Goal: Task Accomplishment & Management: Manage account settings

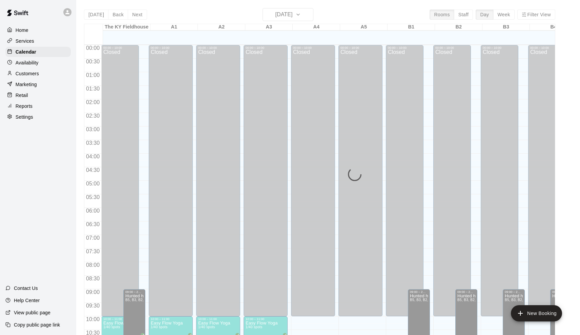
scroll to position [271, 0]
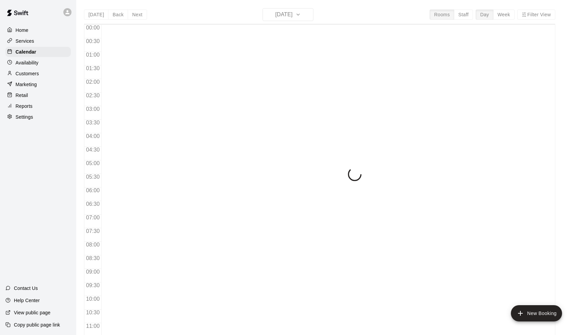
scroll to position [301, 0]
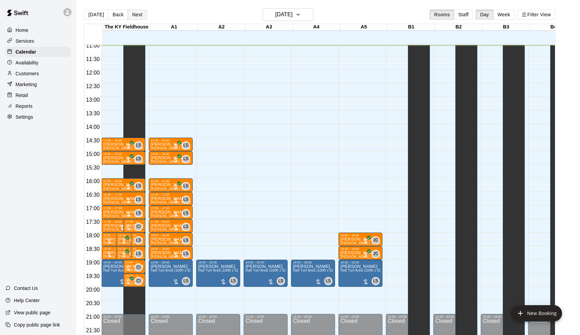
click at [136, 16] on button "Next" at bounding box center [137, 14] width 19 height 10
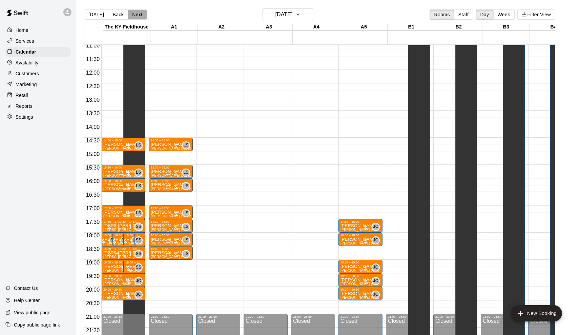
click at [138, 14] on button "Next" at bounding box center [137, 14] width 19 height 10
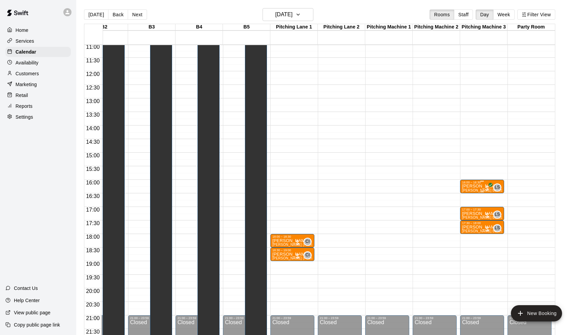
scroll to position [0, 354]
click at [473, 186] on p "Max Zerhusen" at bounding box center [482, 186] width 40 height 0
click at [470, 190] on icon "edit" at bounding box center [469, 193] width 8 height 8
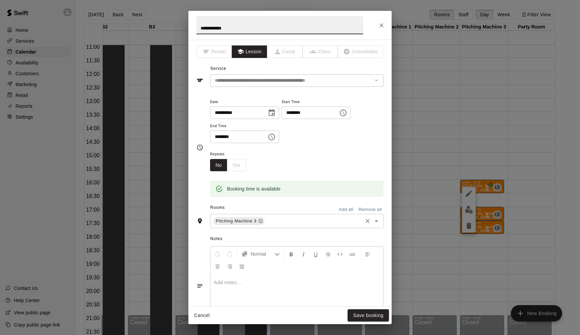
click at [272, 223] on input "text" at bounding box center [314, 221] width 96 height 8
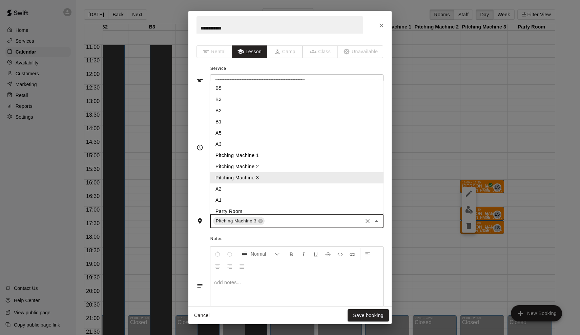
type input "*"
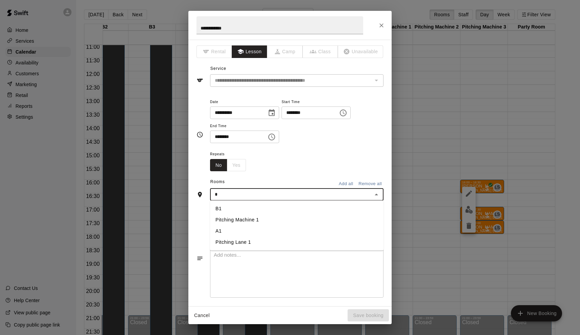
click at [246, 232] on li "A1" at bounding box center [296, 230] width 173 height 11
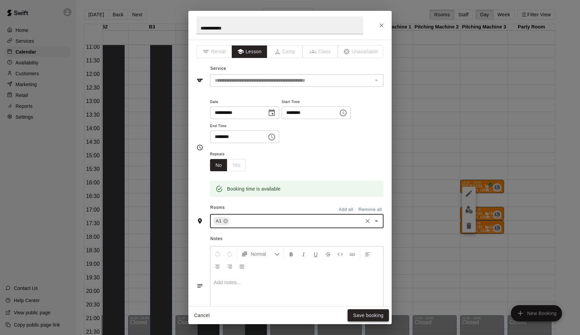
click at [352, 319] on button "Save booking" at bounding box center [368, 315] width 41 height 13
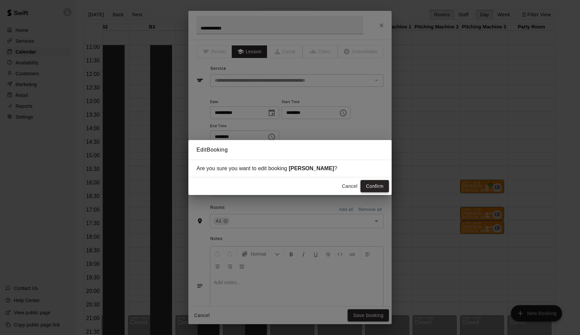
click at [375, 188] on button "Confirm" at bounding box center [374, 186] width 28 height 13
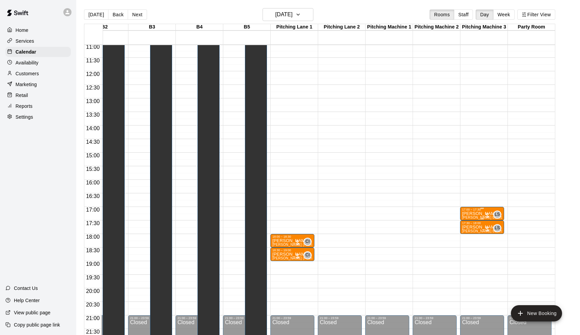
click at [472, 213] on p "Will Collinsworth" at bounding box center [482, 213] width 40 height 0
click at [471, 214] on button "edit" at bounding box center [469, 221] width 14 height 14
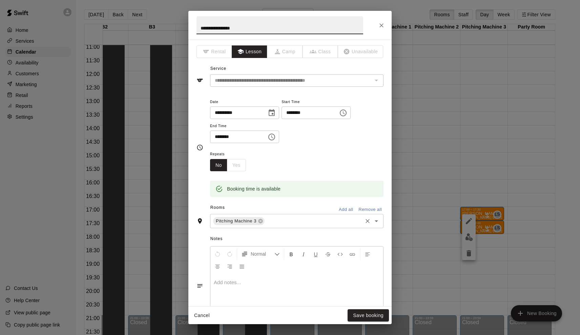
click at [281, 223] on input "text" at bounding box center [314, 221] width 96 height 8
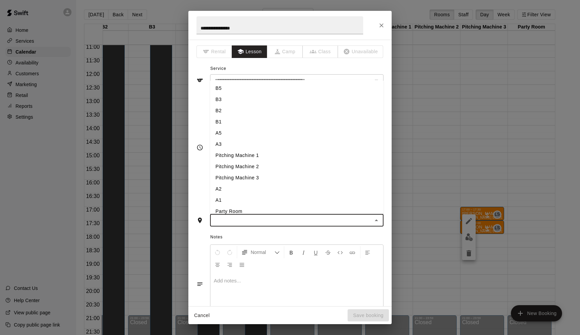
type input "*"
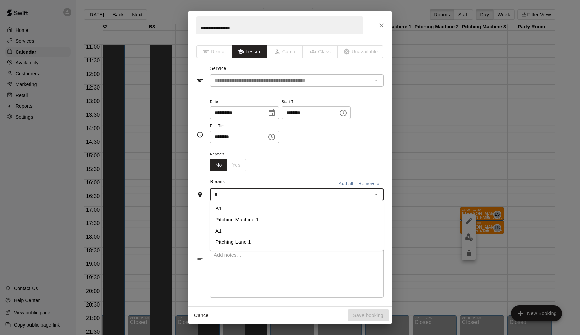
click at [247, 228] on li "A1" at bounding box center [296, 230] width 173 height 11
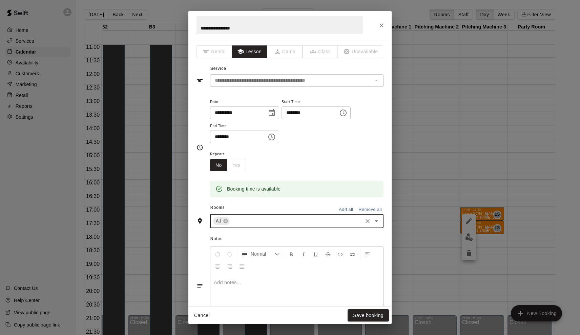
click at [360, 323] on div "Cancel Save booking" at bounding box center [289, 315] width 203 height 18
click at [361, 315] on button "Save booking" at bounding box center [368, 315] width 41 height 13
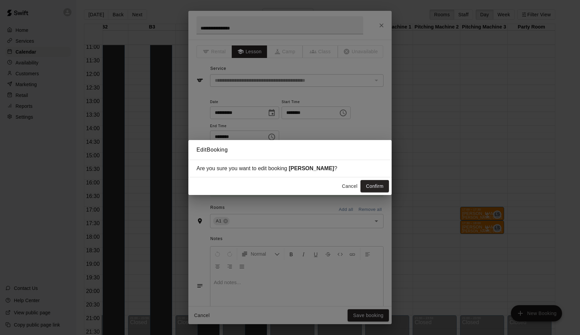
click at [378, 192] on div "Cancel Confirm" at bounding box center [289, 186] width 203 height 18
click at [379, 185] on button "Confirm" at bounding box center [374, 186] width 28 height 13
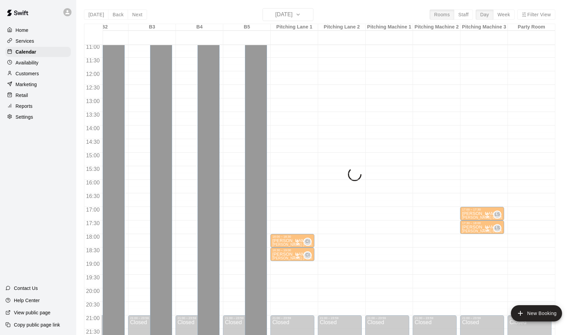
click at [480, 227] on p "Aj Whitley" at bounding box center [482, 227] width 40 height 0
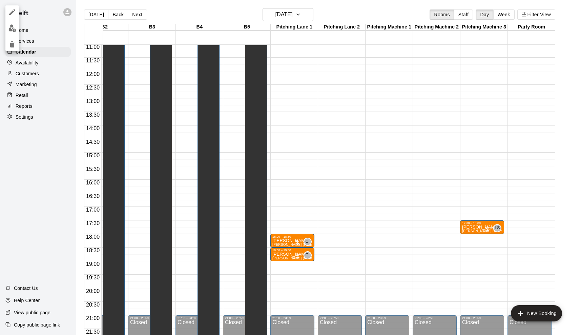
click at [470, 231] on div at bounding box center [290, 167] width 580 height 335
click at [471, 225] on div "17:30 – 18:00" at bounding box center [482, 222] width 40 height 3
click at [468, 237] on div at bounding box center [469, 245] width 14 height 46
click at [472, 226] on icon "edit" at bounding box center [469, 228] width 8 height 8
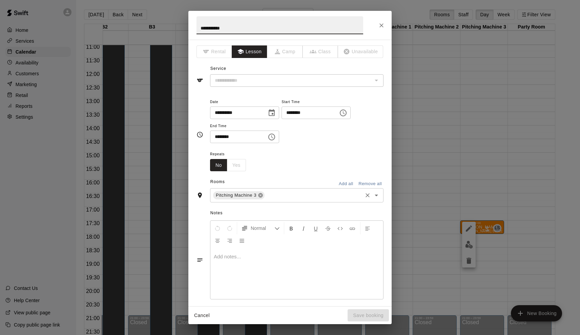
type input "**********"
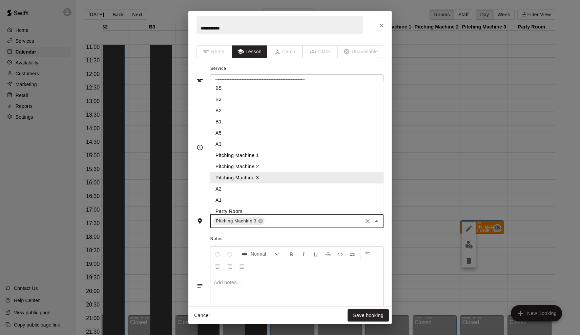
click at [267, 222] on input "text" at bounding box center [314, 221] width 96 height 8
type input "*"
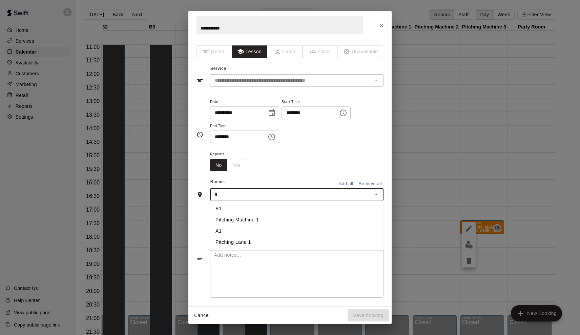
click at [237, 230] on li "A1" at bounding box center [296, 230] width 173 height 11
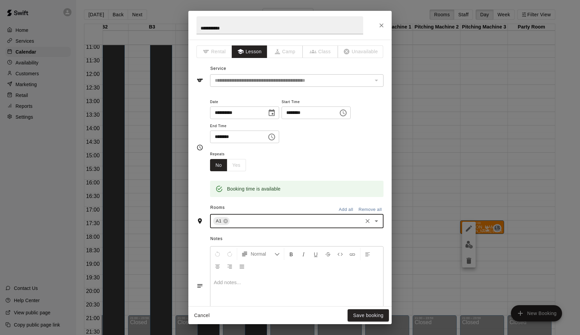
click at [366, 323] on div "Cancel Save booking" at bounding box center [289, 315] width 203 height 18
click at [367, 315] on button "Save booking" at bounding box center [368, 315] width 41 height 13
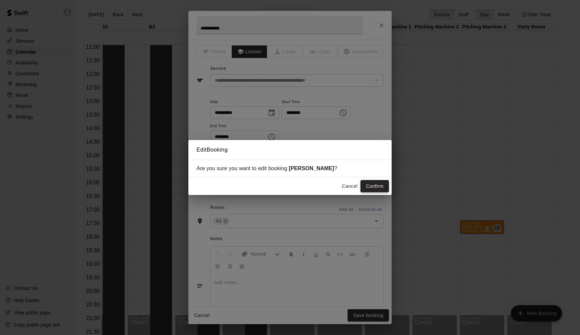
click at [379, 187] on button "Confirm" at bounding box center [374, 186] width 28 height 13
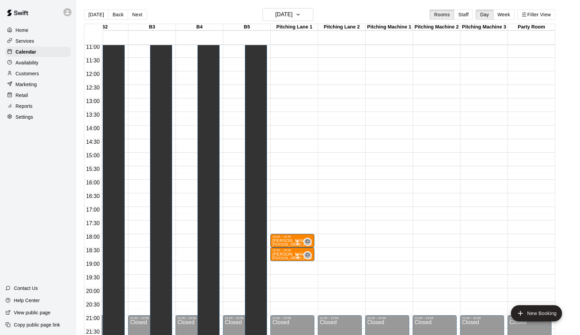
click at [139, 14] on button "Next" at bounding box center [137, 14] width 19 height 10
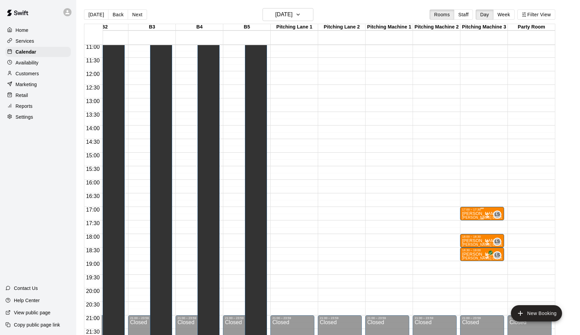
click at [479, 213] on p "Cara Klare" at bounding box center [482, 213] width 40 height 0
click at [472, 220] on icon "edit" at bounding box center [469, 221] width 8 height 8
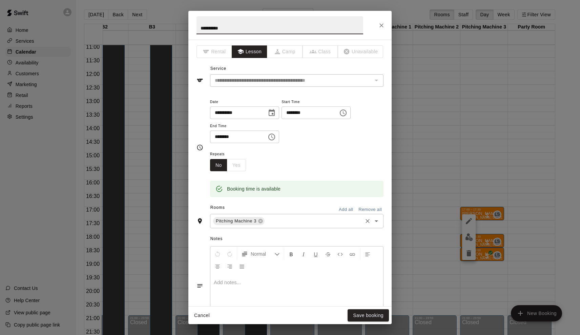
click at [271, 215] on div "Pitching Machine 3 ​" at bounding box center [296, 221] width 173 height 14
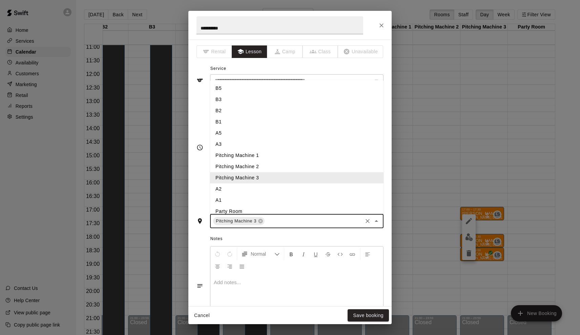
type input "*"
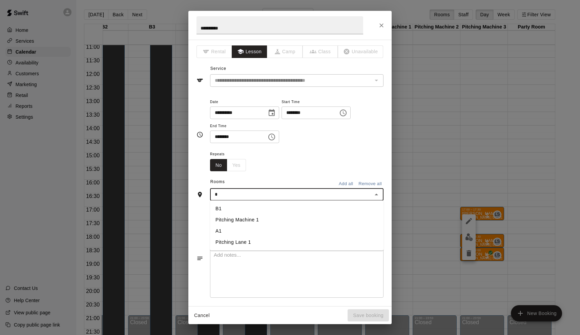
click at [238, 232] on li "A1" at bounding box center [296, 230] width 173 height 11
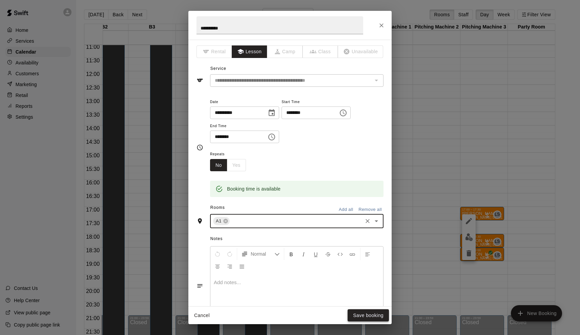
click at [378, 314] on button "Save booking" at bounding box center [368, 315] width 41 height 13
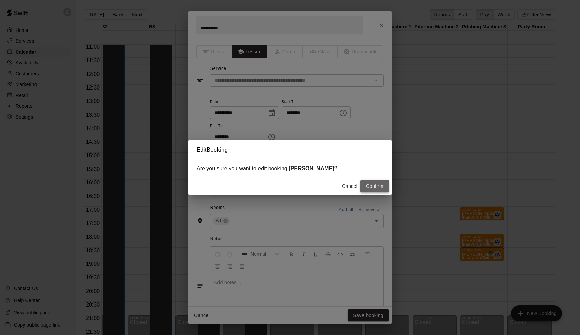
click at [378, 182] on button "Confirm" at bounding box center [374, 186] width 28 height 13
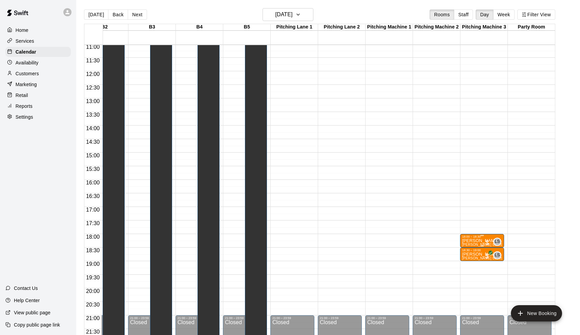
click at [470, 238] on div "18:00 – 18:30" at bounding box center [482, 236] width 40 height 3
click at [468, 241] on icon "edit" at bounding box center [469, 242] width 8 height 8
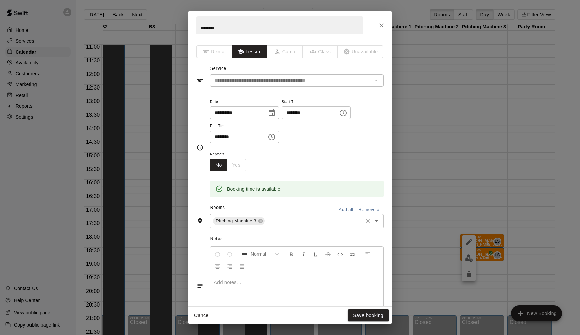
click at [298, 218] on input "text" at bounding box center [314, 221] width 96 height 8
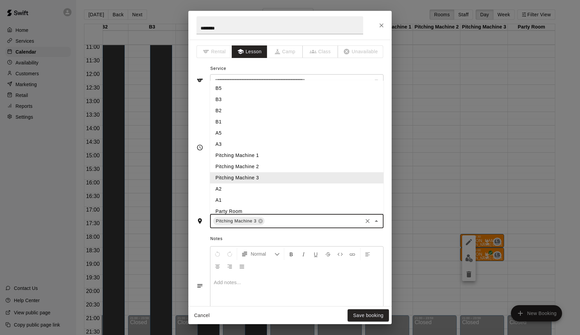
type input "*"
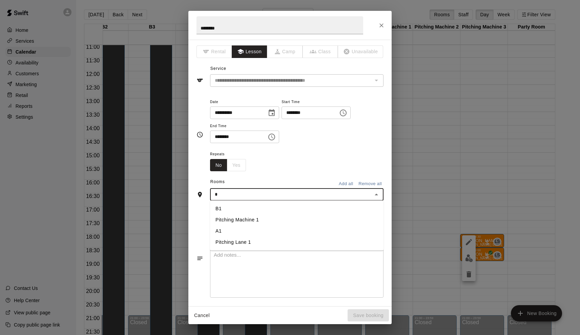
click at [249, 230] on li "A1" at bounding box center [296, 230] width 173 height 11
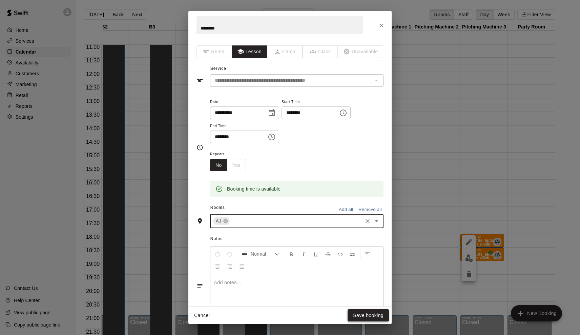
click at [379, 315] on button "Save booking" at bounding box center [368, 315] width 41 height 13
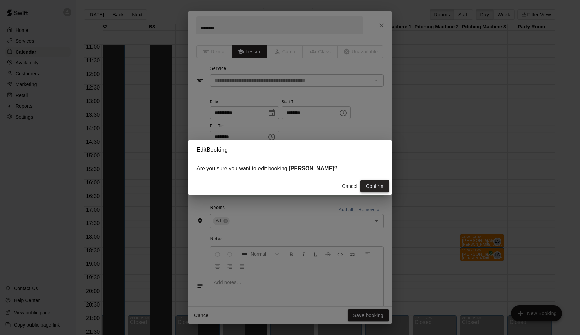
click at [384, 183] on button "Confirm" at bounding box center [374, 186] width 28 height 13
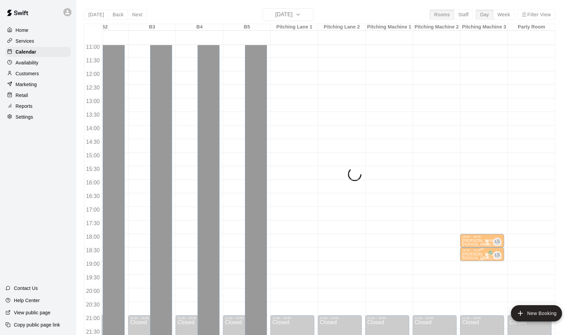
click at [472, 254] on p "Sawyer Ross" at bounding box center [482, 254] width 40 height 0
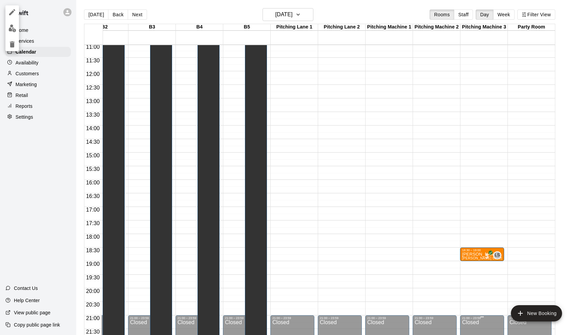
click at [472, 254] on div at bounding box center [290, 167] width 580 height 335
click at [472, 259] on div at bounding box center [482, 259] width 40 height 1
click at [470, 264] on icon "edit" at bounding box center [469, 266] width 8 height 8
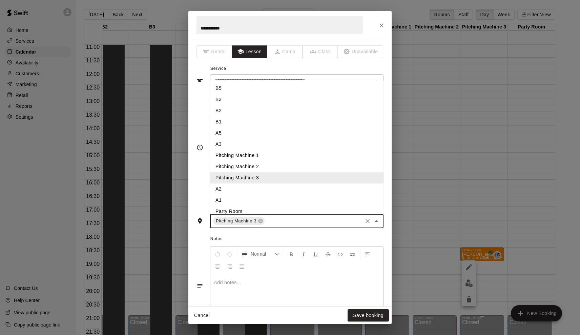
click at [272, 223] on input "text" at bounding box center [314, 221] width 96 height 8
type input "*"
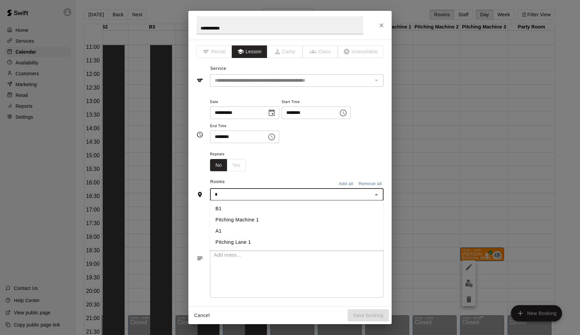
click at [261, 229] on li "A1" at bounding box center [296, 230] width 173 height 11
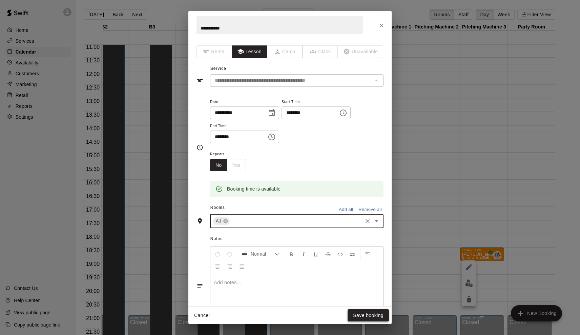
click at [370, 315] on button "Save booking" at bounding box center [368, 315] width 41 height 13
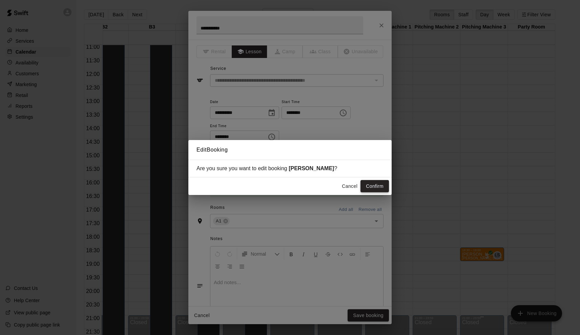
click at [372, 185] on button "Confirm" at bounding box center [374, 186] width 28 height 13
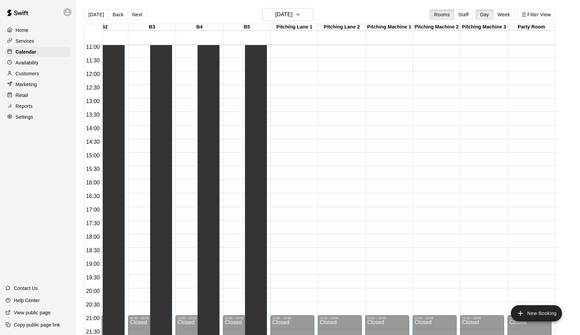
click at [134, 13] on button "Next" at bounding box center [137, 14] width 19 height 10
click at [472, 157] on div "15:00 – 15:30" at bounding box center [482, 154] width 40 height 3
click at [471, 158] on icon "edit" at bounding box center [469, 161] width 6 height 6
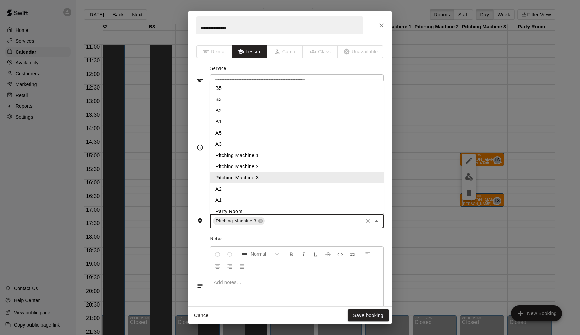
click at [274, 222] on input "text" at bounding box center [314, 221] width 96 height 8
type input "*"
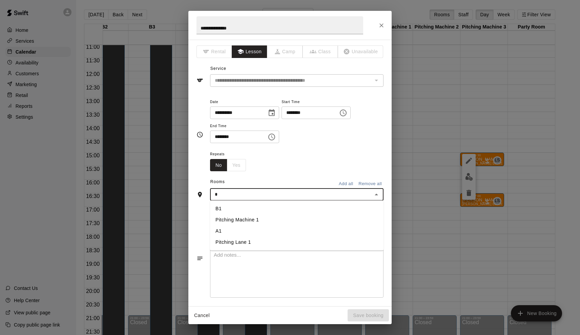
click at [249, 230] on li "A1" at bounding box center [296, 230] width 173 height 11
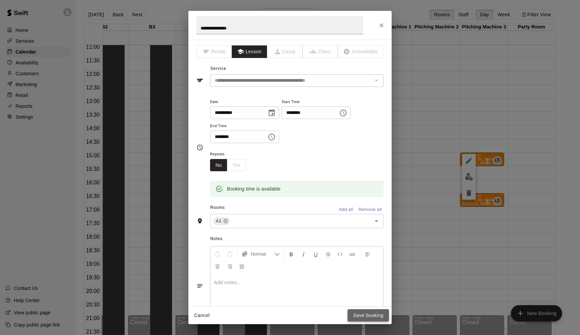
click at [364, 318] on button "Save booking" at bounding box center [368, 315] width 41 height 13
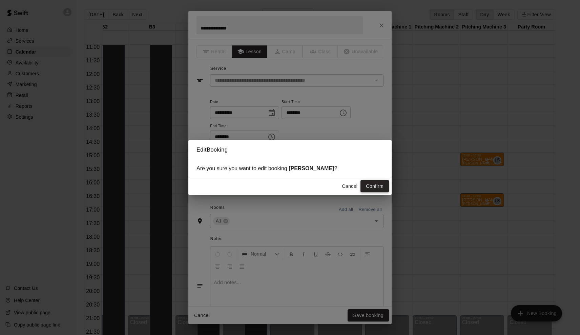
click at [375, 187] on button "Confirm" at bounding box center [374, 186] width 28 height 13
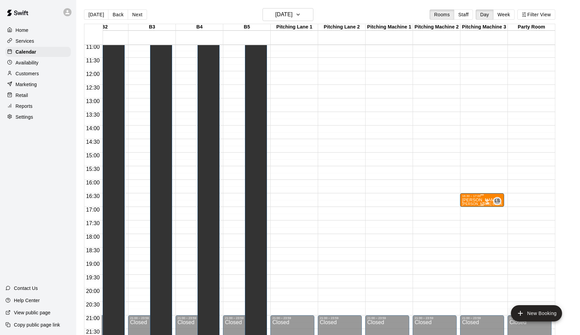
click at [476, 200] on p "Colton Wiseman" at bounding box center [482, 200] width 40 height 0
click at [472, 207] on icon "edit" at bounding box center [469, 207] width 8 height 8
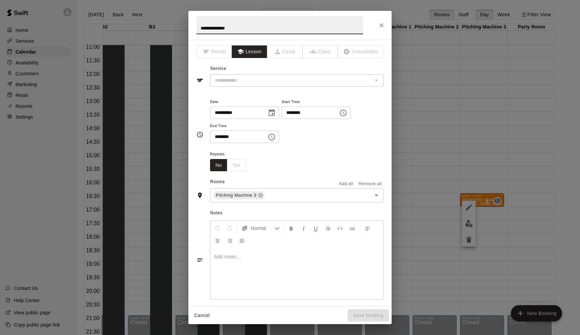
type input "**********"
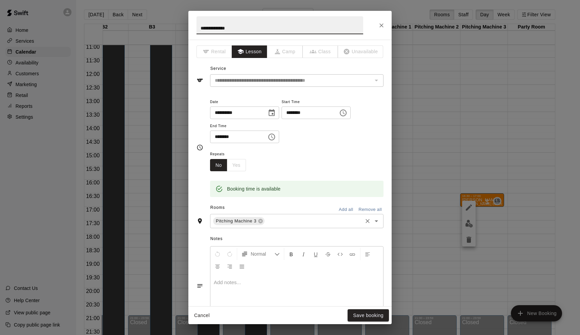
click at [271, 222] on input "text" at bounding box center [314, 221] width 96 height 8
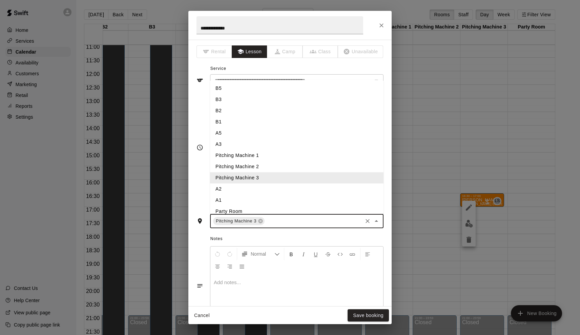
type input "*"
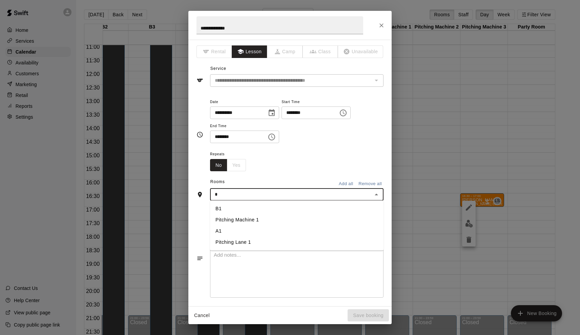
click at [262, 229] on li "A1" at bounding box center [296, 230] width 173 height 11
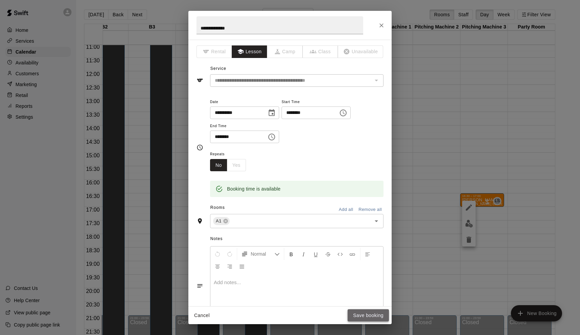
click at [351, 311] on button "Save booking" at bounding box center [368, 315] width 41 height 13
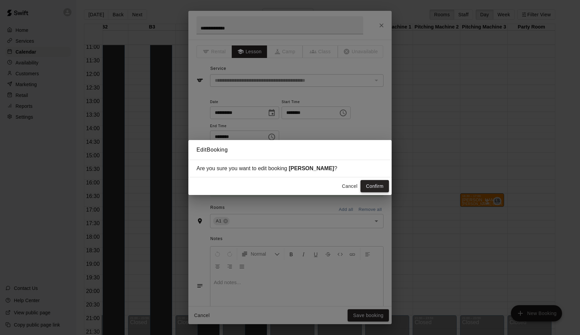
click at [368, 188] on button "Confirm" at bounding box center [374, 186] width 28 height 13
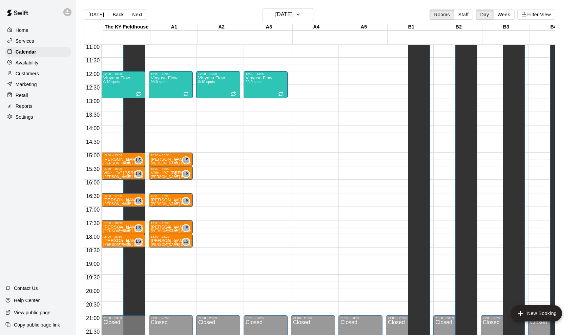
scroll to position [299, 0]
click at [116, 15] on button "Back" at bounding box center [118, 14] width 20 height 10
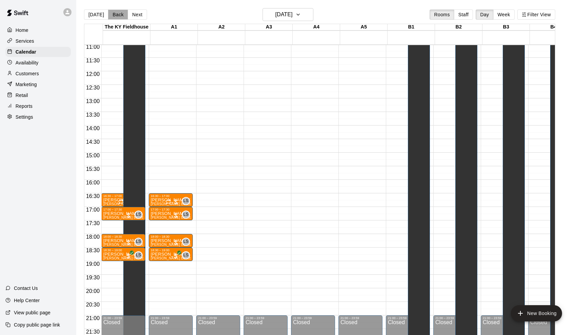
click at [116, 17] on button "Back" at bounding box center [118, 14] width 20 height 10
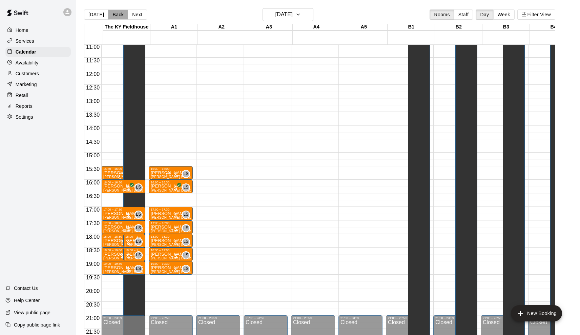
click at [116, 17] on button "Back" at bounding box center [118, 14] width 20 height 10
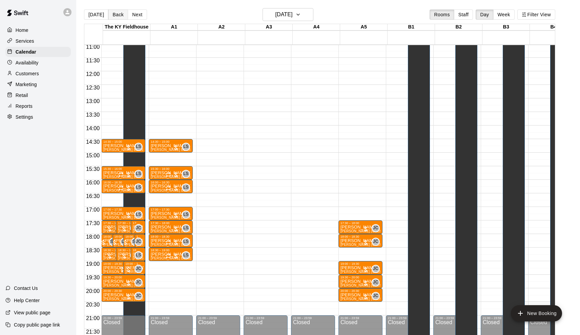
click at [113, 12] on button "Back" at bounding box center [118, 14] width 20 height 10
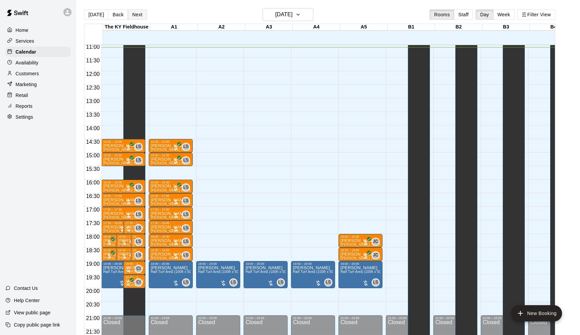
click at [139, 17] on button "Next" at bounding box center [137, 14] width 19 height 10
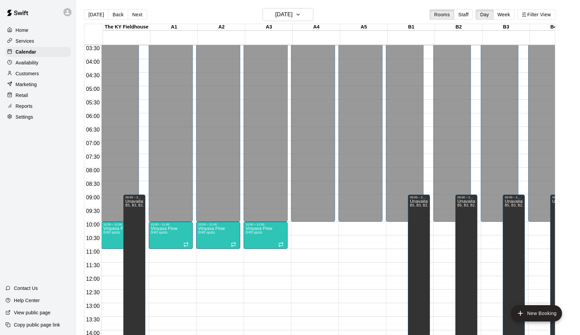
scroll to position [95, 0]
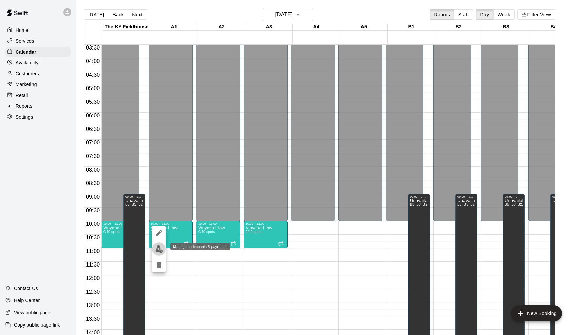
click at [159, 244] on button "edit" at bounding box center [159, 248] width 14 height 13
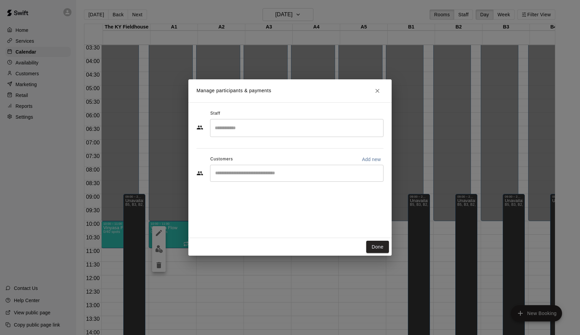
click at [255, 177] on div "​" at bounding box center [296, 173] width 173 height 17
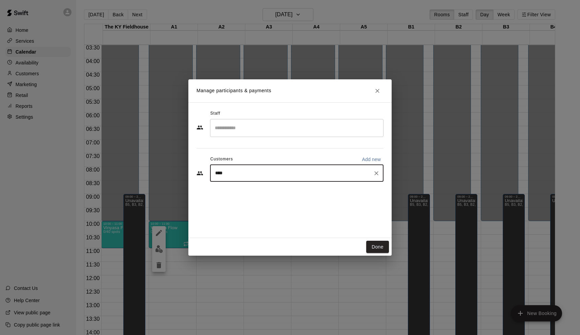
type input "*****"
click at [237, 188] on p "Nikki Flaherty" at bounding box center [249, 188] width 41 height 7
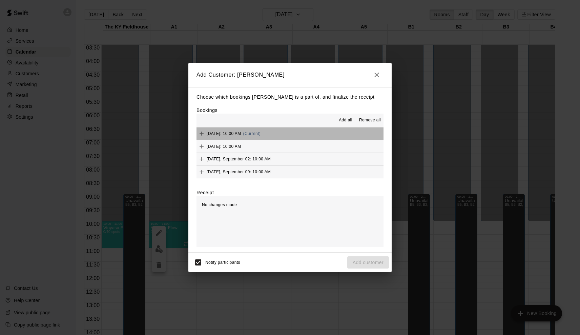
click at [313, 133] on button "Tuesday, August 19: 10:00 AM (Current)" at bounding box center [290, 133] width 187 height 13
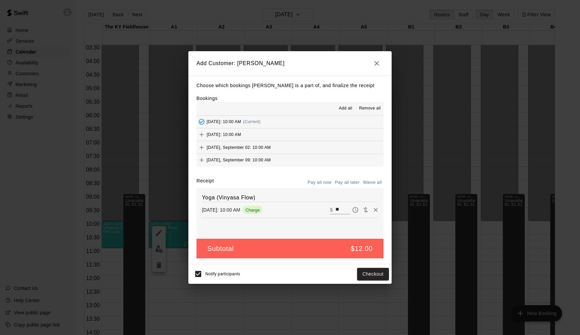
click at [349, 186] on button "Pay all later" at bounding box center [347, 182] width 28 height 11
click at [370, 277] on button "Add customer" at bounding box center [368, 274] width 42 height 13
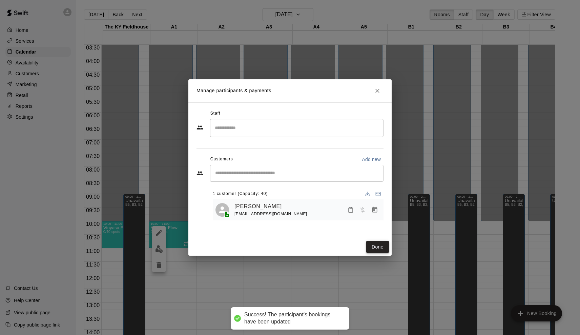
click at [381, 246] on button "Done" at bounding box center [377, 247] width 23 height 13
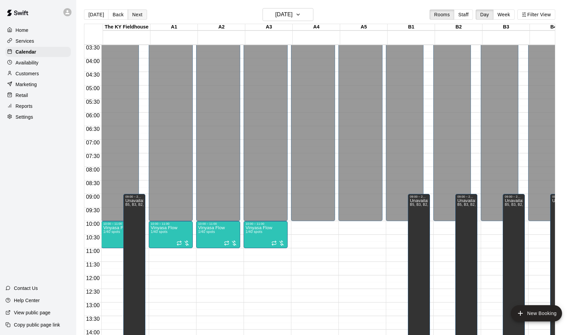
click at [139, 13] on button "Next" at bounding box center [137, 14] width 19 height 10
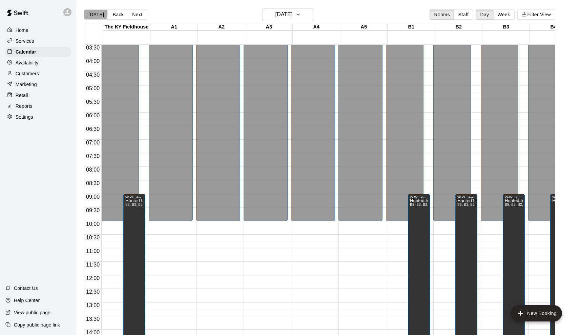
click at [89, 13] on button "[DATE]" at bounding box center [96, 14] width 24 height 10
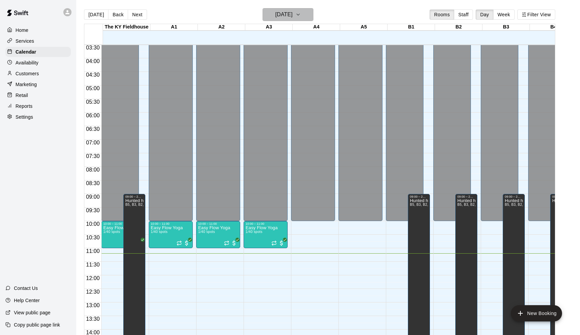
click at [279, 13] on h6 "[DATE]" at bounding box center [283, 14] width 17 height 9
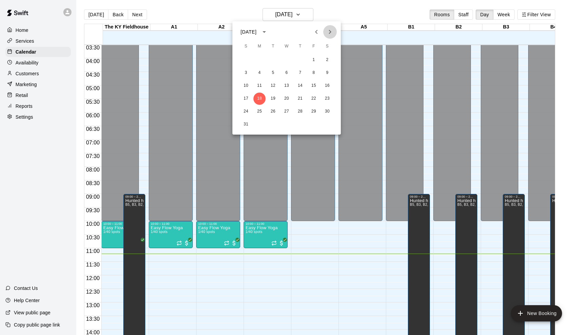
click at [331, 30] on icon "Next month" at bounding box center [330, 32] width 8 height 8
click at [261, 58] on button "1" at bounding box center [259, 60] width 12 height 12
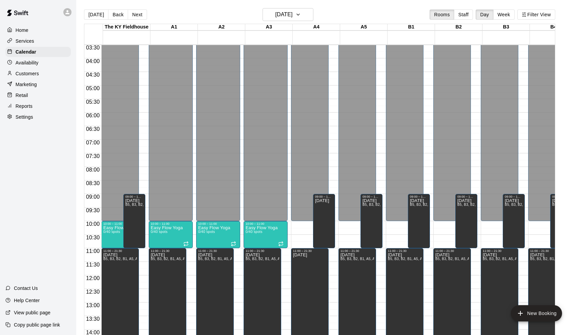
click at [24, 135] on div "Home Services Calendar Availability Customers Marketing Retail Reports Settings…" at bounding box center [38, 167] width 76 height 335
click at [30, 154] on div "Home Services Calendar Availability Customers Marketing Retail Reports Settings…" at bounding box center [38, 167] width 76 height 335
click at [174, 234] on div at bounding box center [290, 167] width 580 height 335
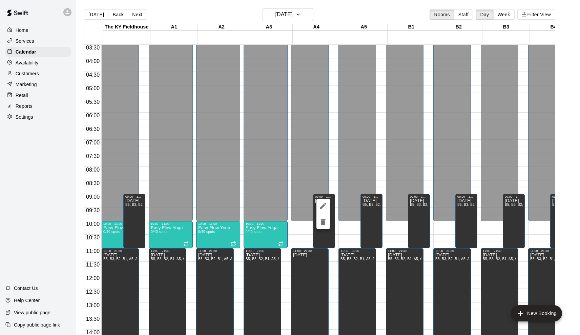
click at [323, 222] on icon "delete" at bounding box center [323, 222] width 5 height 6
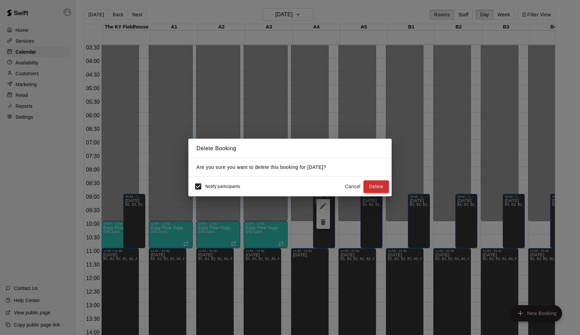
click at [375, 187] on button "Delete" at bounding box center [376, 186] width 25 height 13
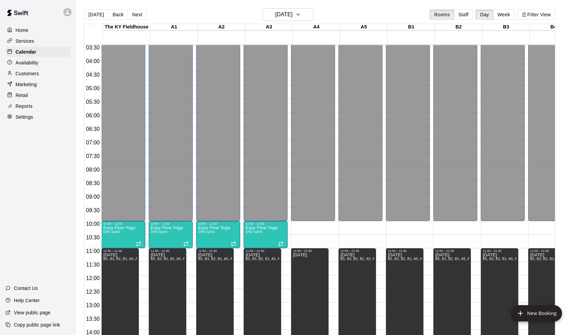
click at [519, 4] on main "Today Back Next Monday Sep 01 Rooms Staff Day Week Filter View The KY Fieldhous…" at bounding box center [328, 173] width 504 height 346
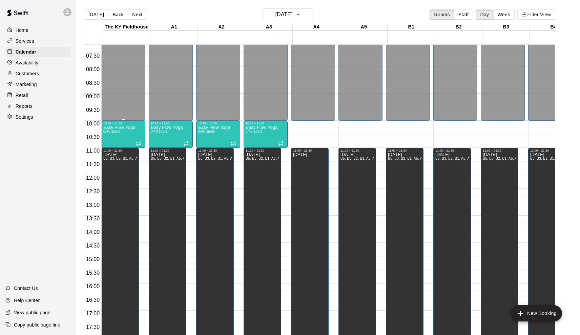
scroll to position [196, 0]
click at [94, 16] on button "[DATE]" at bounding box center [96, 14] width 24 height 10
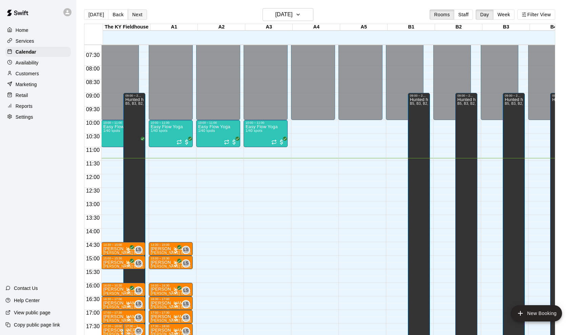
click at [142, 15] on button "Next" at bounding box center [137, 14] width 19 height 10
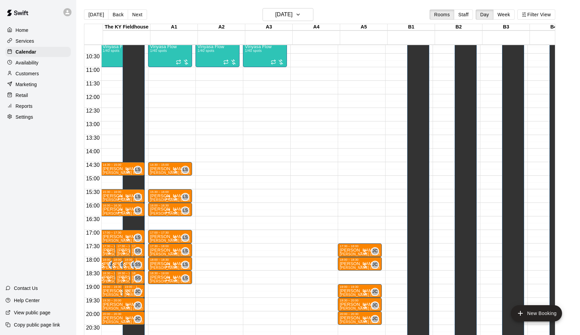
scroll to position [0, 1]
click at [529, 319] on button "New Booking" at bounding box center [536, 313] width 51 height 16
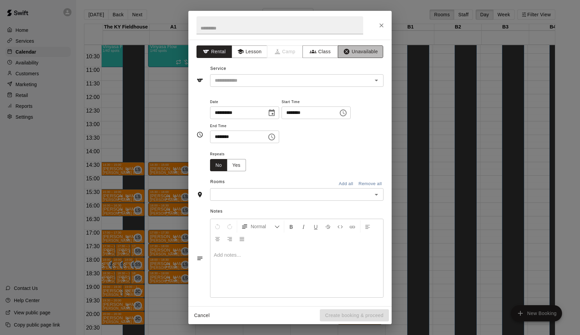
click at [348, 52] on icon "button" at bounding box center [346, 51] width 7 height 7
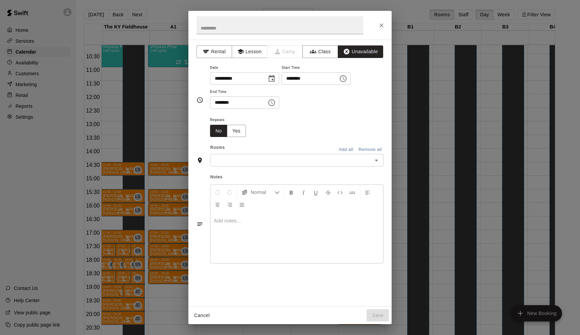
click at [293, 77] on input "********" at bounding box center [308, 78] width 52 height 13
type input "********"
click at [219, 105] on input "********" at bounding box center [236, 102] width 52 height 13
type input "********"
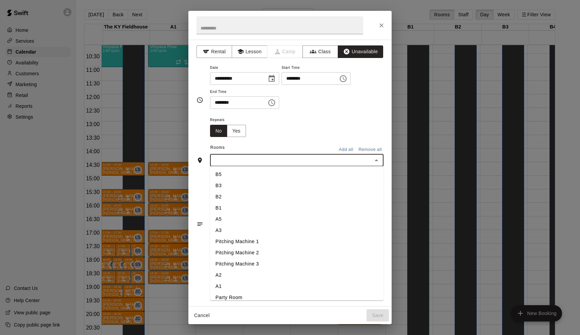
click at [260, 159] on input "text" at bounding box center [291, 160] width 158 height 8
type input "*"
type input "**"
click at [264, 169] on li "A2" at bounding box center [296, 174] width 173 height 11
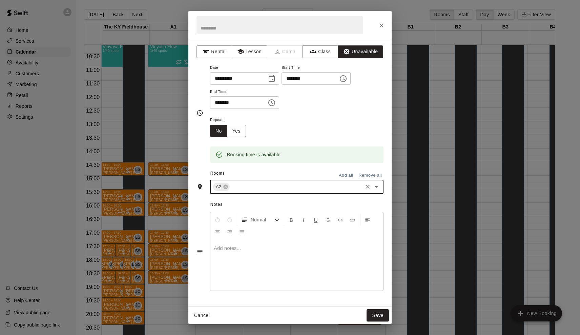
type input "*"
click at [235, 210] on li "A3" at bounding box center [296, 212] width 173 height 11
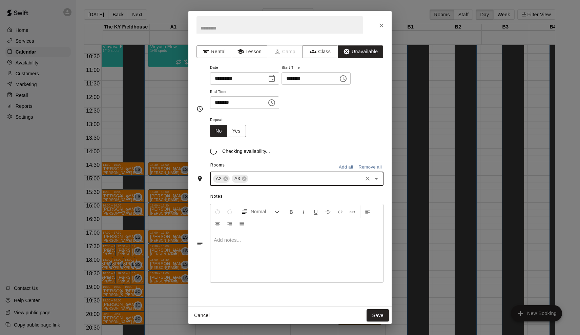
type input "*"
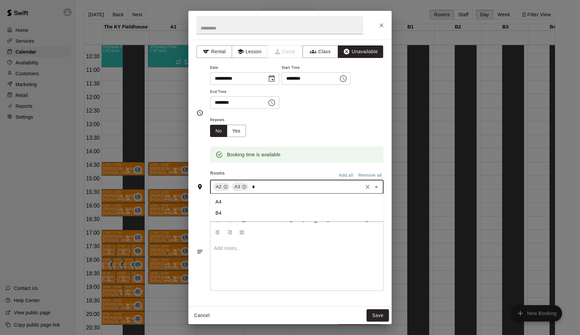
click at [231, 205] on li "A4" at bounding box center [296, 201] width 173 height 11
type input "*"
click at [228, 210] on li "A5" at bounding box center [296, 212] width 173 height 11
click at [378, 312] on button "Save" at bounding box center [378, 315] width 22 height 13
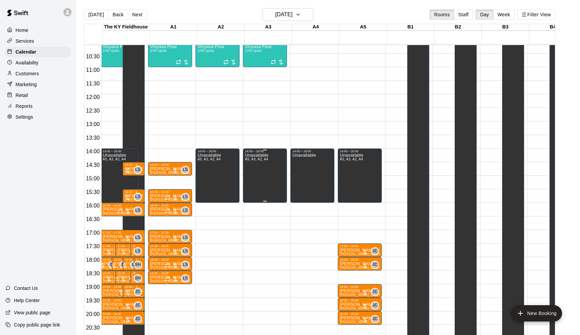
click at [262, 163] on div "Unavailable A5, A3, A2, A4" at bounding box center [256, 320] width 23 height 335
click at [255, 160] on icon "edit" at bounding box center [253, 160] width 8 height 8
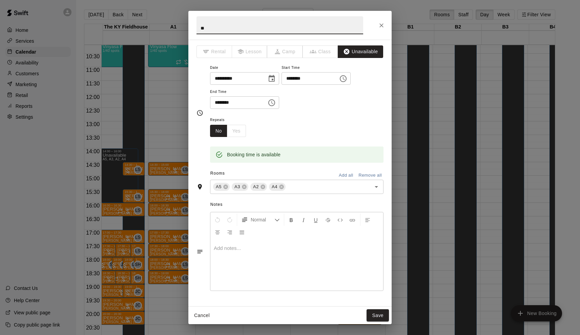
type input "*"
type input "**********"
click at [375, 317] on button "Save" at bounding box center [378, 315] width 22 height 13
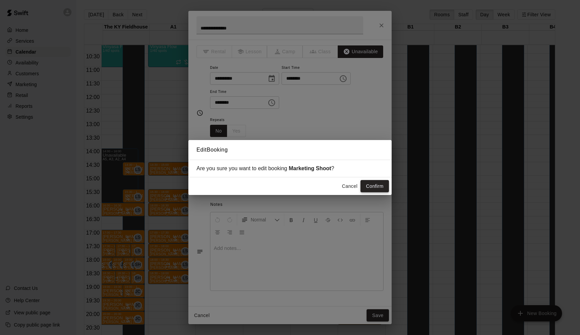
click at [379, 187] on button "Confirm" at bounding box center [374, 186] width 28 height 13
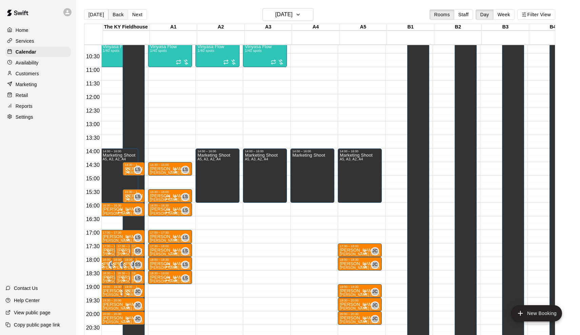
click at [115, 13] on button "Back" at bounding box center [118, 14] width 20 height 10
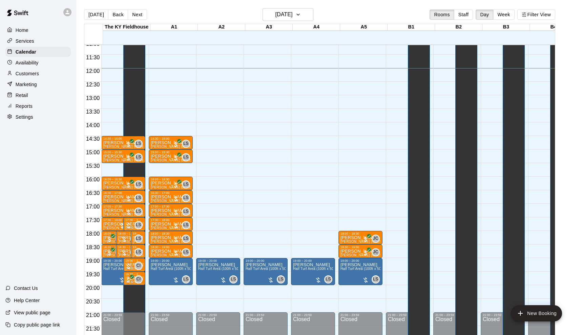
scroll to position [302, 0]
click at [141, 14] on button "Next" at bounding box center [137, 14] width 19 height 10
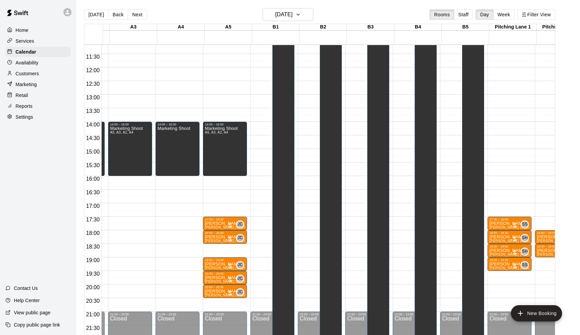
scroll to position [0, 235]
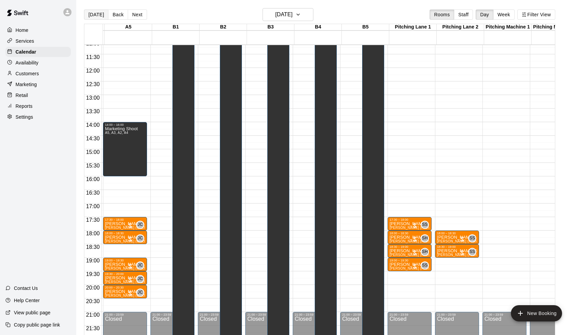
click at [96, 13] on button "[DATE]" at bounding box center [96, 14] width 24 height 10
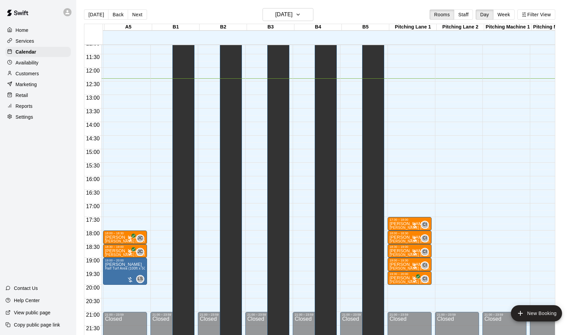
click at [449, 259] on div "00:00 – 10:00 Closed 21:00 – 23:59 Closed" at bounding box center [457, 68] width 44 height 650
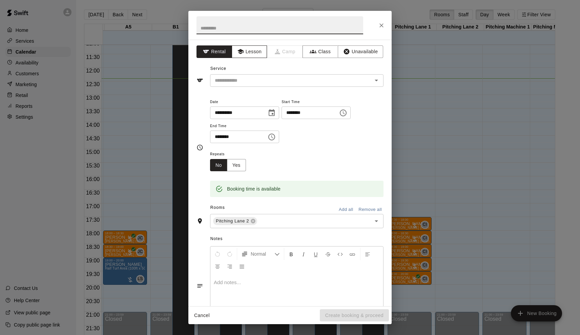
click at [248, 46] on button "Lesson" at bounding box center [250, 51] width 36 height 13
click at [239, 78] on input "text" at bounding box center [286, 80] width 149 height 8
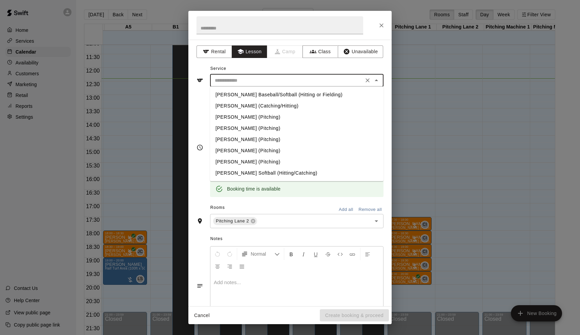
click at [236, 126] on li "Andy Dietz (Pitching)" at bounding box center [296, 128] width 173 height 11
type input "**********"
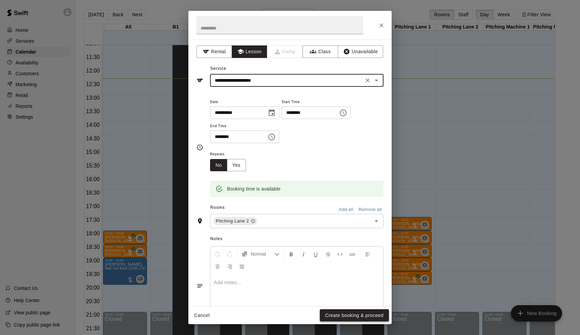
click at [354, 317] on button "Create booking & proceed" at bounding box center [354, 315] width 69 height 13
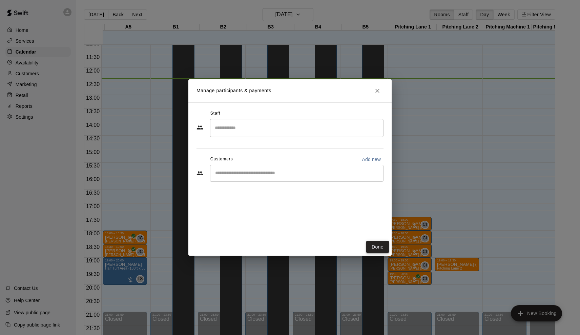
click at [376, 245] on button "Done" at bounding box center [377, 247] width 23 height 13
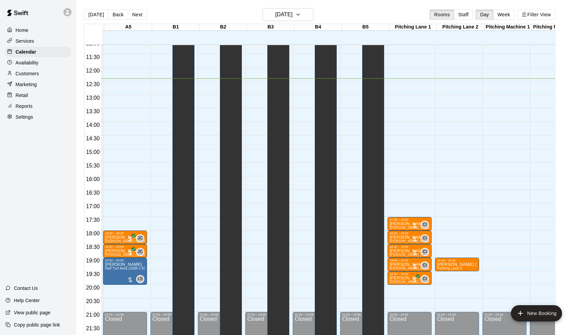
click at [463, 273] on div "00:00 – 10:00 Closed 19:00 – 19:30 Andy Dietz (Pitching) Pitching Lane 2 21:00 …" at bounding box center [457, 68] width 44 height 650
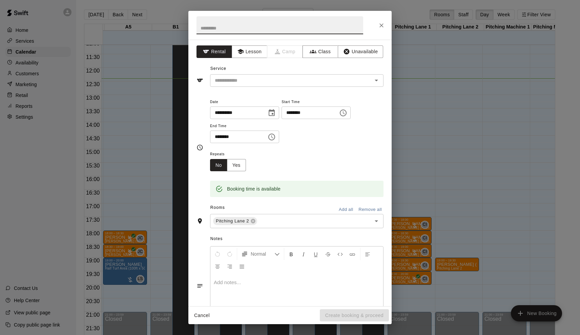
click at [256, 59] on div "**********" at bounding box center [289, 173] width 203 height 266
click at [256, 52] on button "Lesson" at bounding box center [250, 51] width 36 height 13
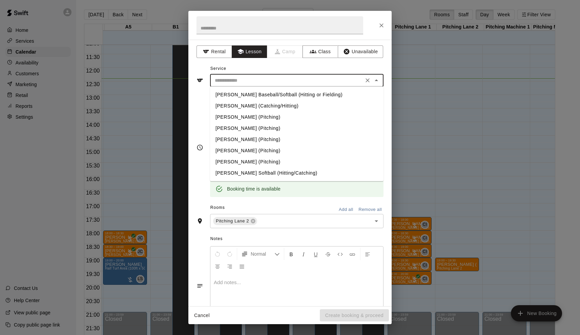
click at [253, 81] on input "text" at bounding box center [286, 80] width 149 height 8
click at [234, 126] on li "Andy Dietz (Pitching)" at bounding box center [296, 128] width 173 height 11
type input "**********"
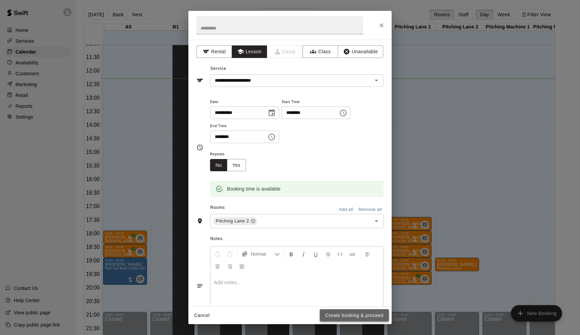
click at [339, 320] on button "Create booking & proceed" at bounding box center [354, 315] width 69 height 13
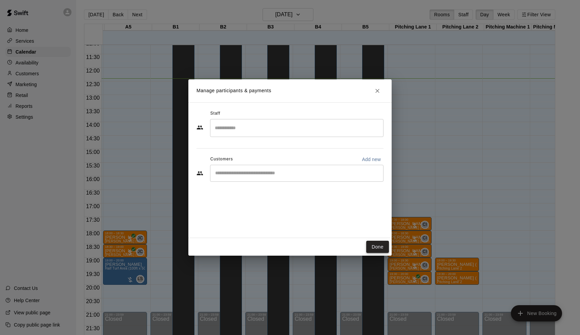
click at [376, 248] on button "Done" at bounding box center [377, 247] width 23 height 13
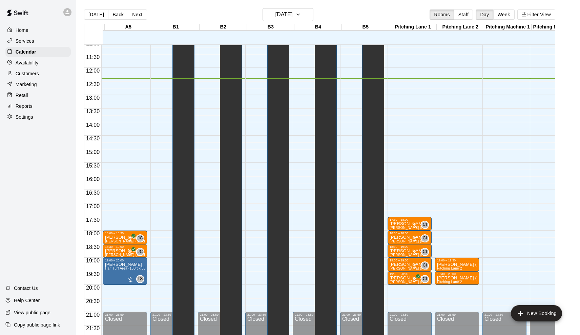
click at [466, 286] on div "00:00 – 10:00 Closed 19:00 – 19:30 Andy Dietz (Pitching) Pitching Lane 2 19:30 …" at bounding box center [457, 68] width 44 height 650
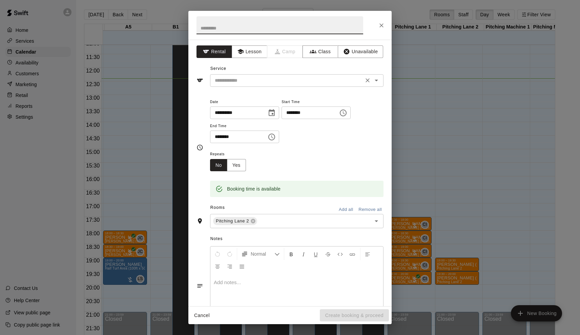
click at [268, 78] on input "text" at bounding box center [286, 80] width 149 height 8
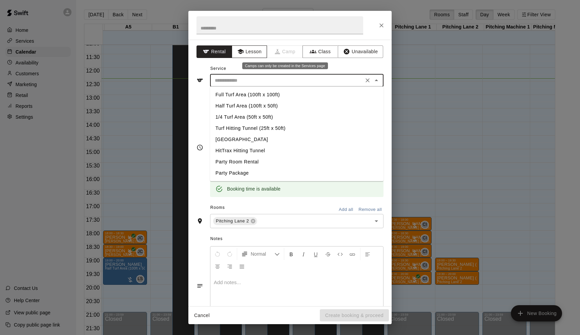
click at [263, 51] on button "Lesson" at bounding box center [250, 51] width 36 height 13
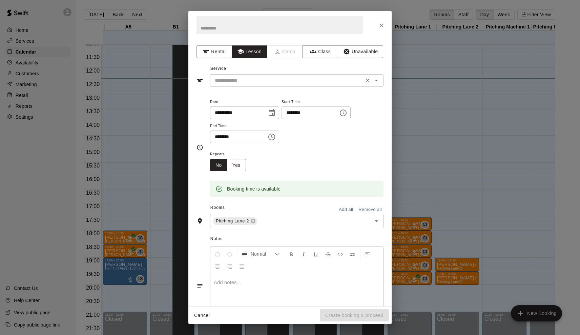
click at [258, 80] on input "text" at bounding box center [286, 80] width 149 height 8
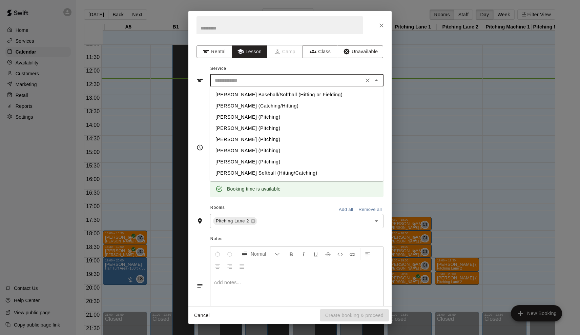
click at [239, 129] on li "Andy Dietz (Pitching)" at bounding box center [296, 128] width 173 height 11
type input "**********"
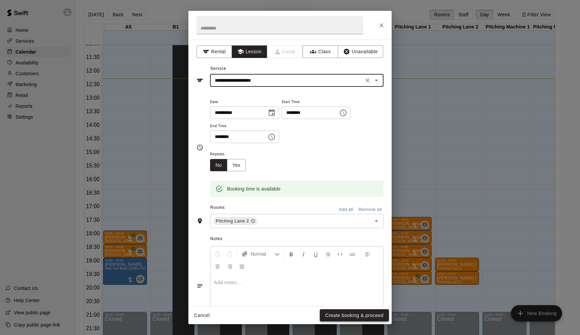
click at [347, 312] on button "Create booking & proceed" at bounding box center [354, 315] width 69 height 13
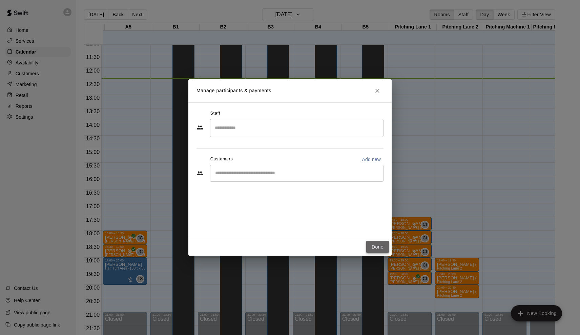
click at [386, 247] on button "Done" at bounding box center [377, 247] width 23 height 13
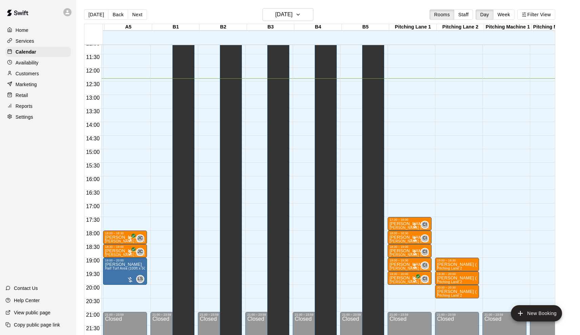
click at [464, 300] on div "00:00 – 10:00 Closed 19:00 – 19:30 Andy Dietz (Pitching) Pitching Lane 2 19:30 …" at bounding box center [457, 68] width 44 height 650
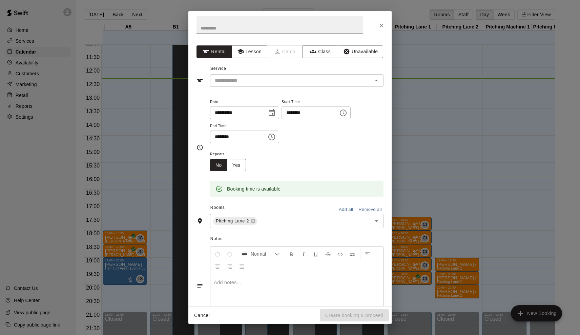
click at [249, 44] on div "**********" at bounding box center [289, 173] width 203 height 266
click at [249, 48] on button "Lesson" at bounding box center [250, 51] width 36 height 13
click at [244, 80] on input "text" at bounding box center [286, 80] width 149 height 8
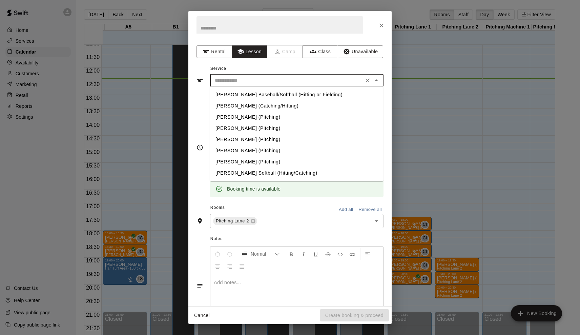
click at [237, 125] on li "Andy Dietz (Pitching)" at bounding box center [296, 128] width 173 height 11
type input "**********"
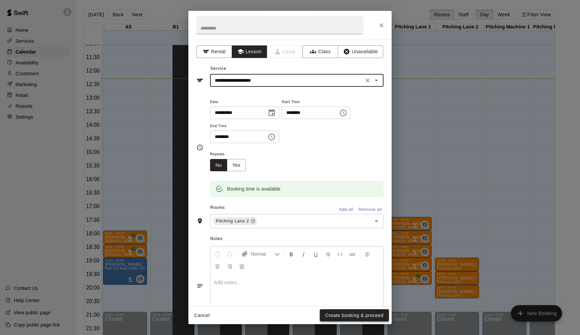
click at [356, 320] on button "Create booking & proceed" at bounding box center [354, 315] width 69 height 13
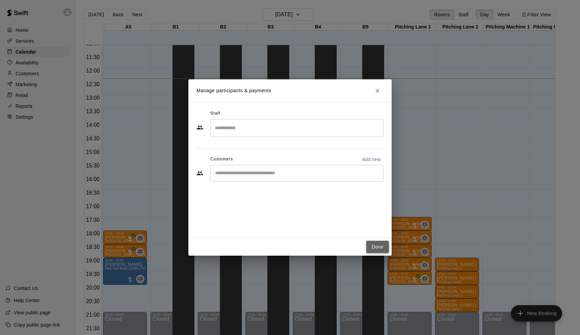
click at [376, 245] on button "Done" at bounding box center [377, 247] width 23 height 13
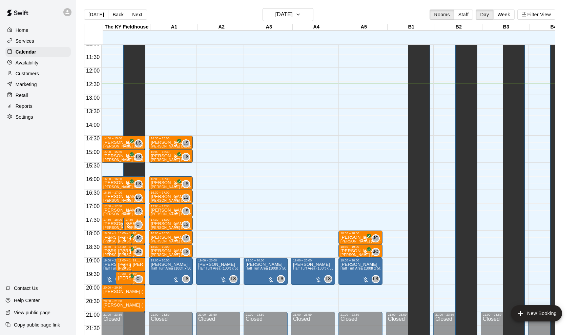
scroll to position [303, 0]
click at [99, 17] on button "[DATE]" at bounding box center [96, 14] width 24 height 10
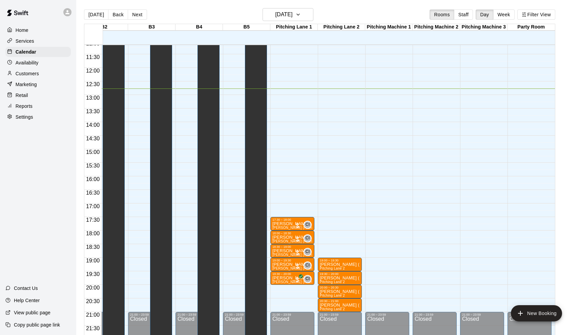
scroll to position [0, 354]
click at [135, 12] on button "Next" at bounding box center [137, 14] width 19 height 10
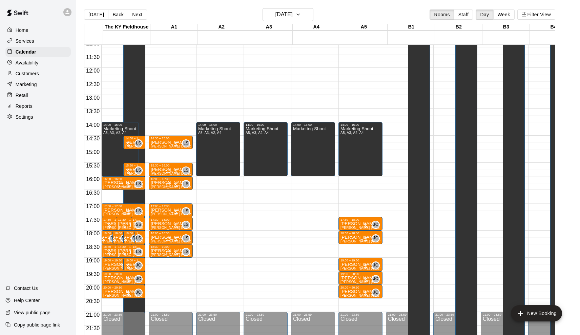
scroll to position [303, 0]
click at [137, 15] on button "Next" at bounding box center [137, 14] width 19 height 10
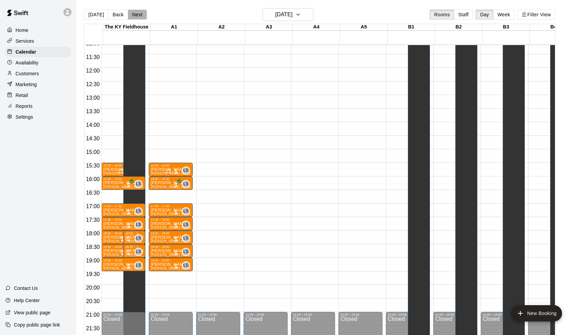
click at [137, 15] on button "Next" at bounding box center [137, 14] width 19 height 10
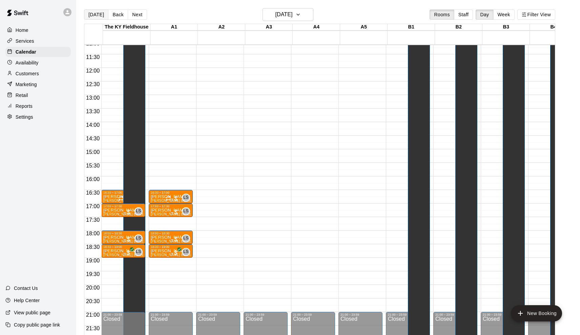
click at [92, 13] on button "[DATE]" at bounding box center [96, 14] width 24 height 10
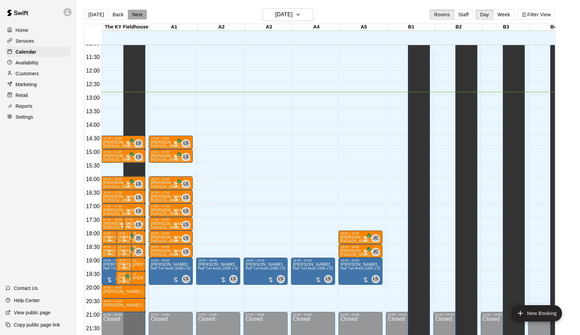
click at [138, 13] on button "Next" at bounding box center [137, 14] width 19 height 10
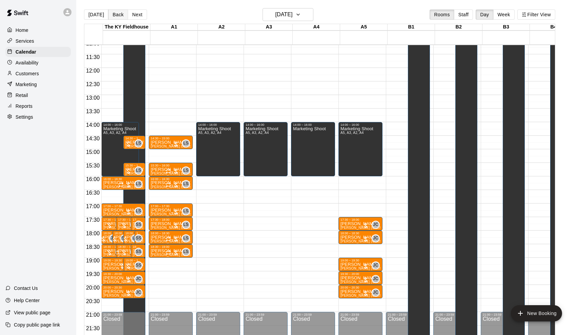
click at [120, 17] on button "Back" at bounding box center [118, 14] width 20 height 10
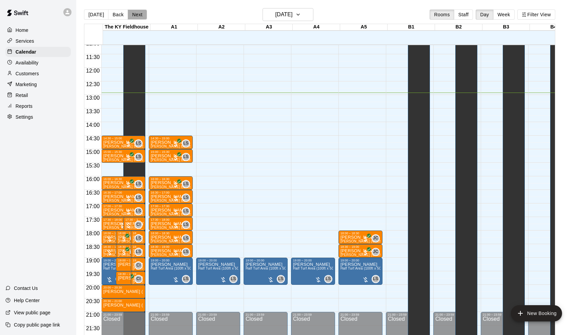
click at [140, 9] on button "Next" at bounding box center [137, 14] width 19 height 10
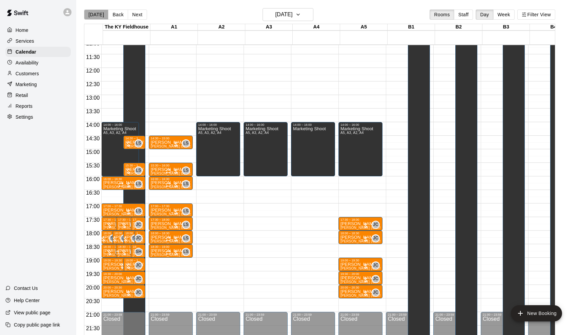
click at [97, 13] on button "[DATE]" at bounding box center [96, 14] width 24 height 10
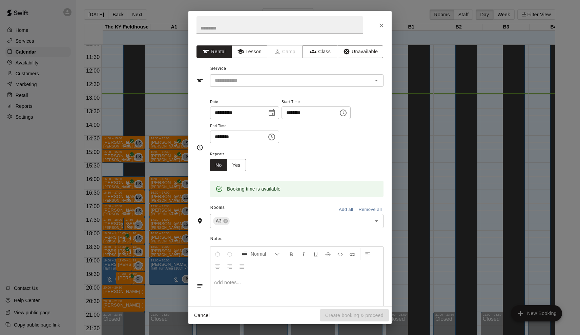
click at [203, 317] on button "Cancel" at bounding box center [202, 315] width 22 height 13
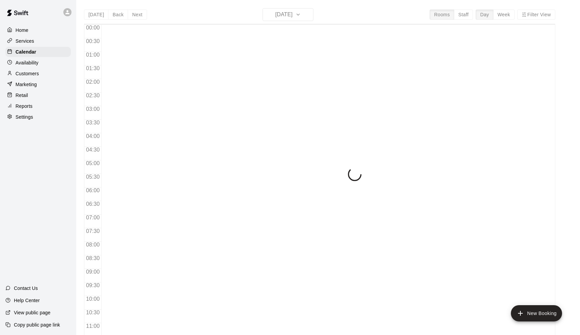
scroll to position [333, 0]
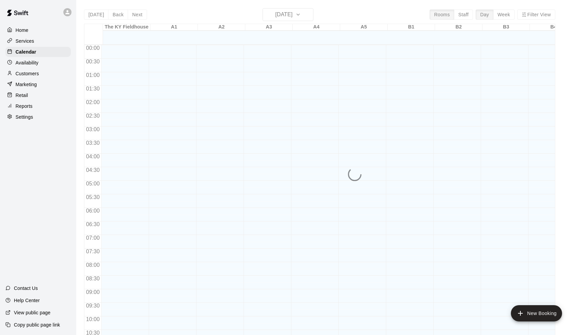
scroll to position [333, 0]
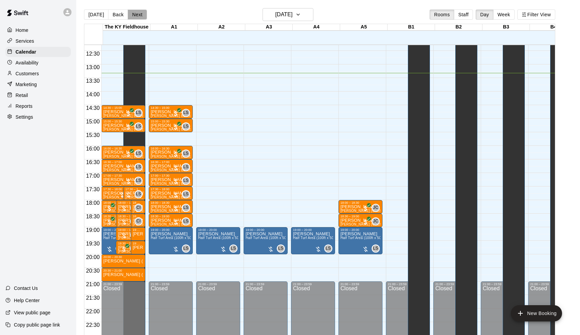
click at [131, 13] on button "Next" at bounding box center [137, 14] width 19 height 10
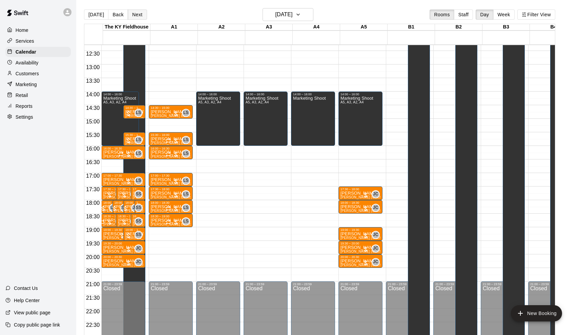
click at [131, 13] on button "Next" at bounding box center [137, 14] width 19 height 10
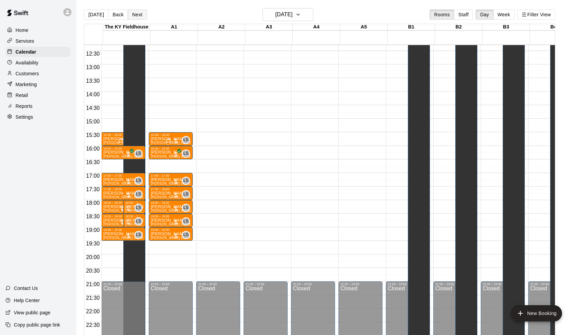
click at [131, 13] on button "Next" at bounding box center [137, 14] width 19 height 10
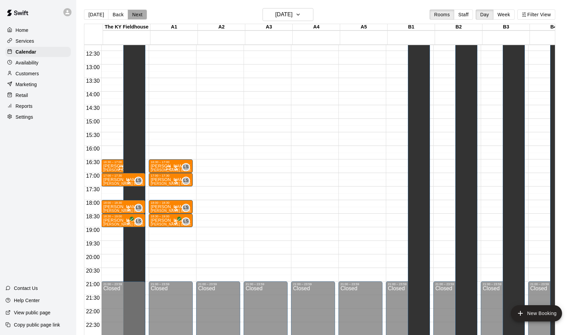
click at [131, 13] on button "Next" at bounding box center [137, 14] width 19 height 10
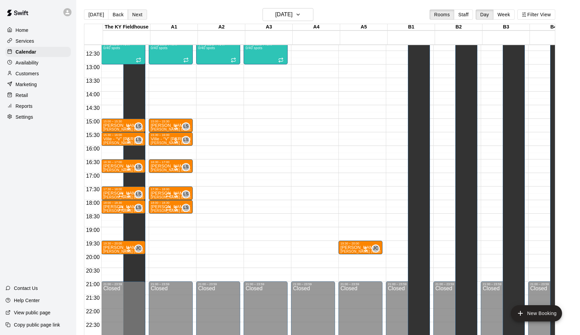
click at [131, 13] on button "Next" at bounding box center [137, 14] width 19 height 10
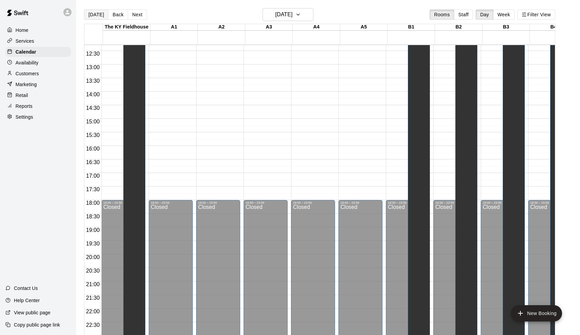
click at [91, 10] on button "[DATE]" at bounding box center [96, 14] width 24 height 10
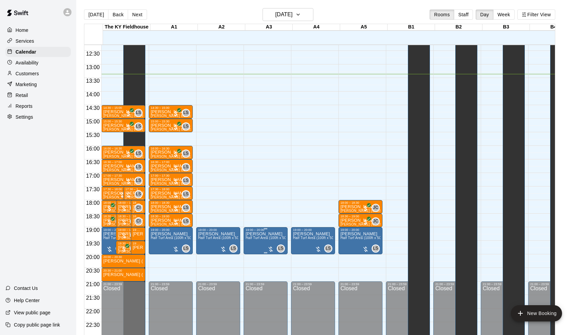
click at [254, 243] on icon "edit" at bounding box center [254, 239] width 8 height 8
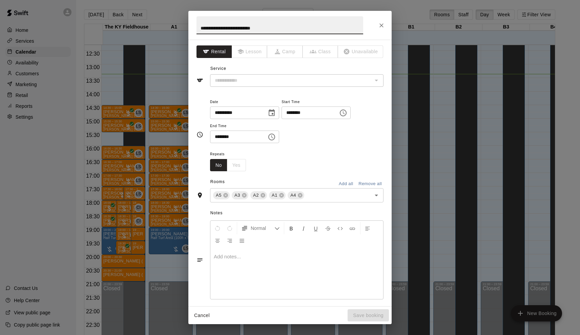
type input "**********"
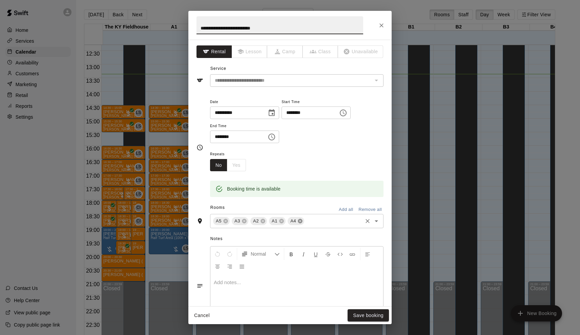
click at [301, 220] on icon at bounding box center [299, 220] width 5 height 5
click at [224, 218] on icon at bounding box center [225, 220] width 5 height 5
click at [365, 313] on button "Save booking" at bounding box center [368, 315] width 41 height 13
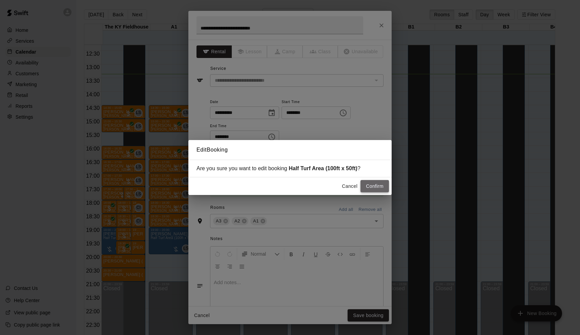
click at [366, 189] on button "Confirm" at bounding box center [374, 186] width 28 height 13
